Goal: Transaction & Acquisition: Purchase product/service

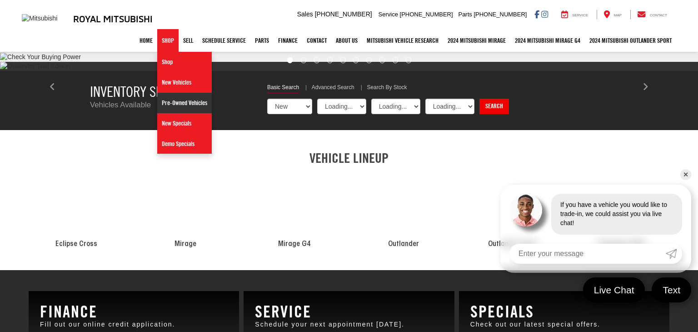
click at [193, 100] on link "Pre-Owned Vehicles" at bounding box center [184, 103] width 55 height 20
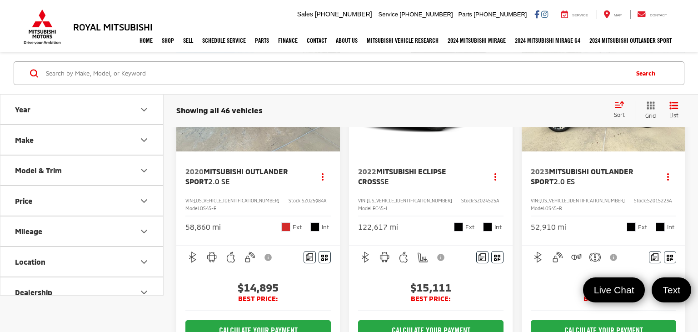
scroll to position [107, 0]
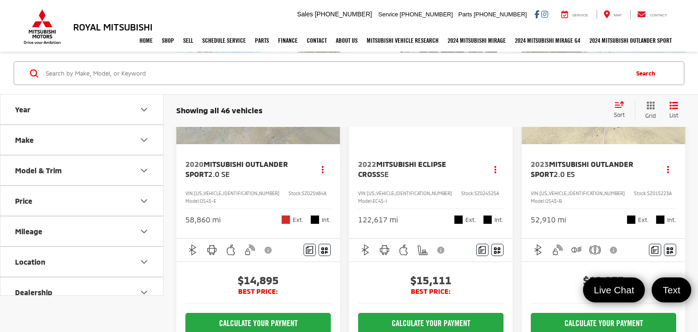
click at [135, 138] on button "Make" at bounding box center [82, 140] width 164 height 30
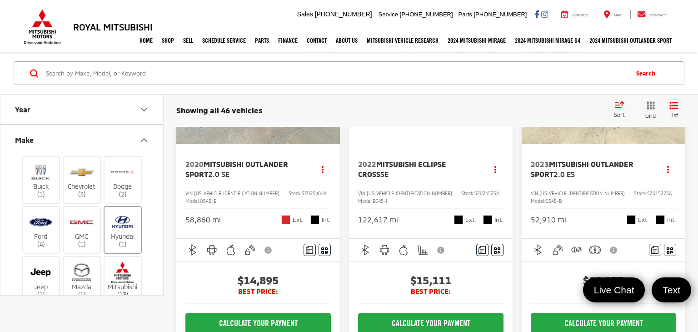
click at [125, 225] on img at bounding box center [122, 222] width 25 height 21
click at [0, 0] on input "Hyundai (1)" at bounding box center [0, 0] width 0 height 0
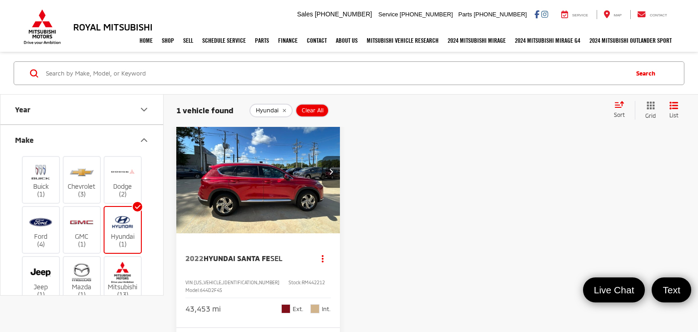
click at [283, 111] on icon "remove Hyundai" at bounding box center [284, 110] width 3 height 3
